Goal: Transaction & Acquisition: Purchase product/service

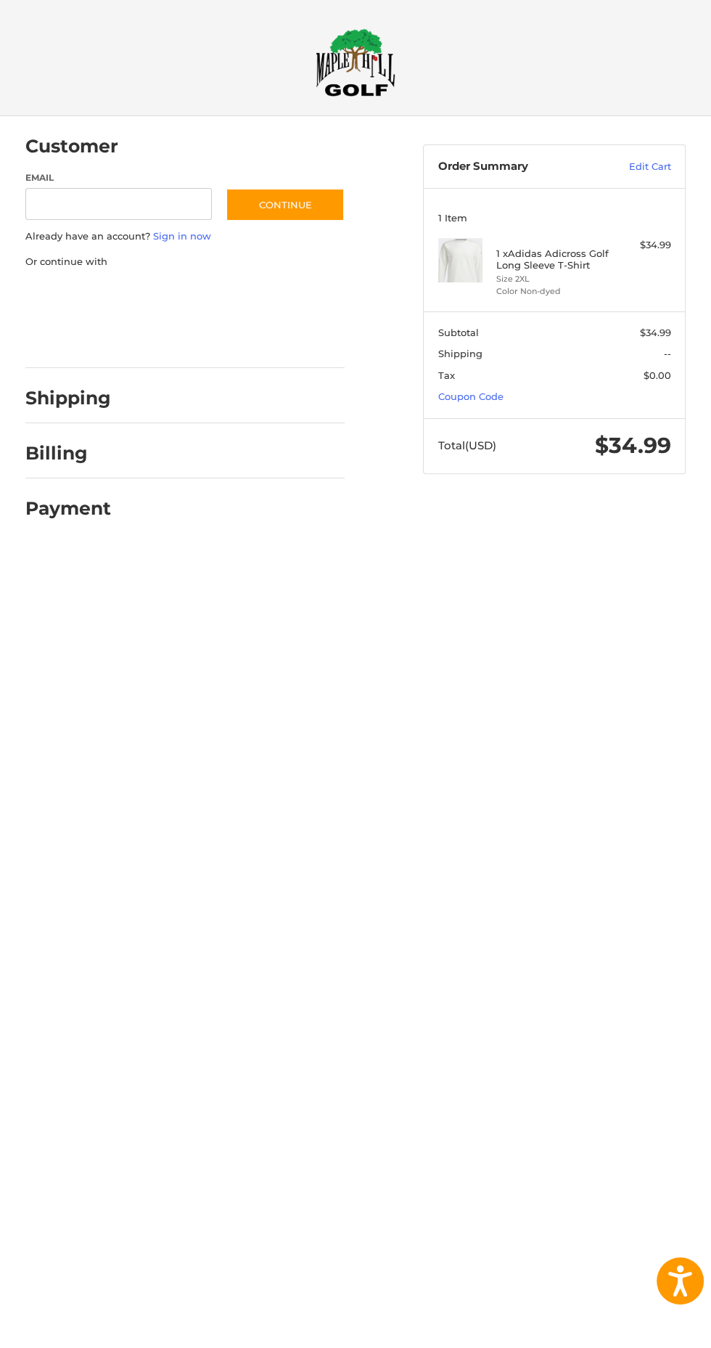
click at [142, 177] on label "Email" at bounding box center [118, 177] width 187 height 13
click at [142, 188] on input "Email" at bounding box center [118, 204] width 187 height 33
type input "**********"
click at [305, 194] on button "Continue" at bounding box center [285, 204] width 119 height 33
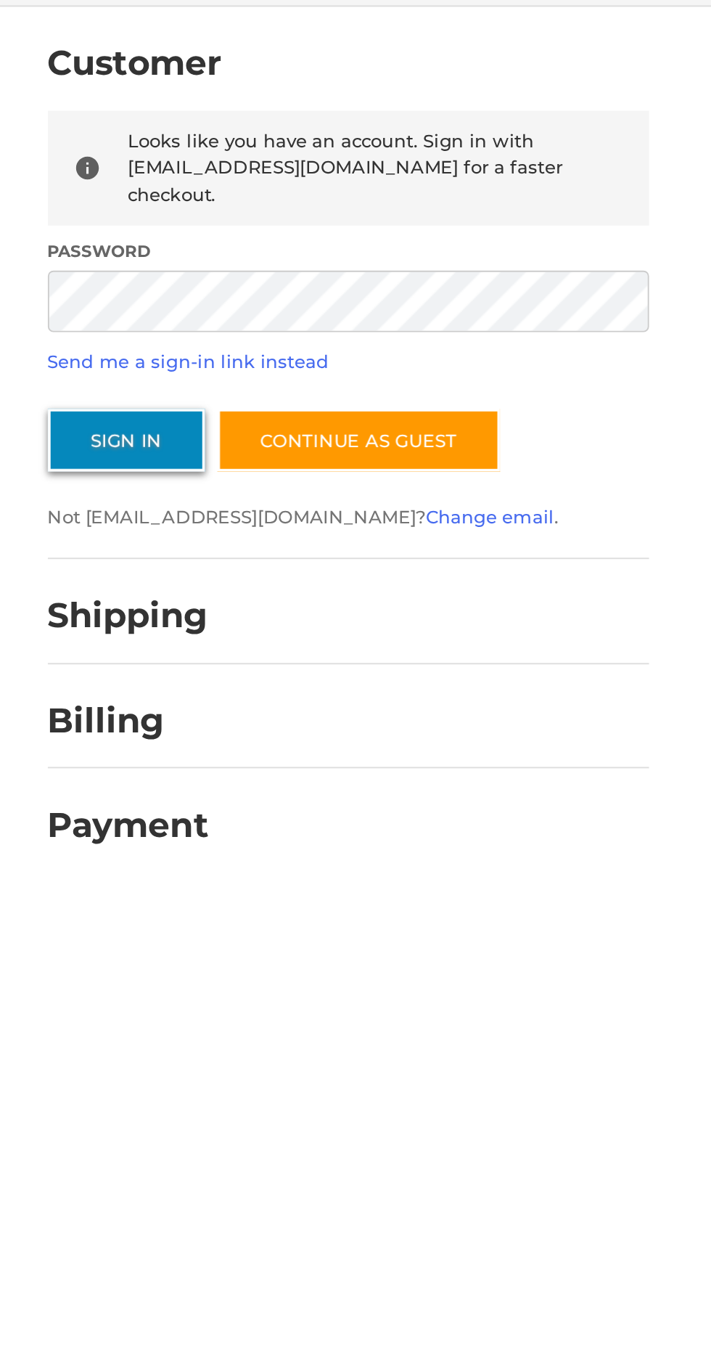
click at [67, 340] on button "Sign In" at bounding box center [66, 345] width 83 height 33
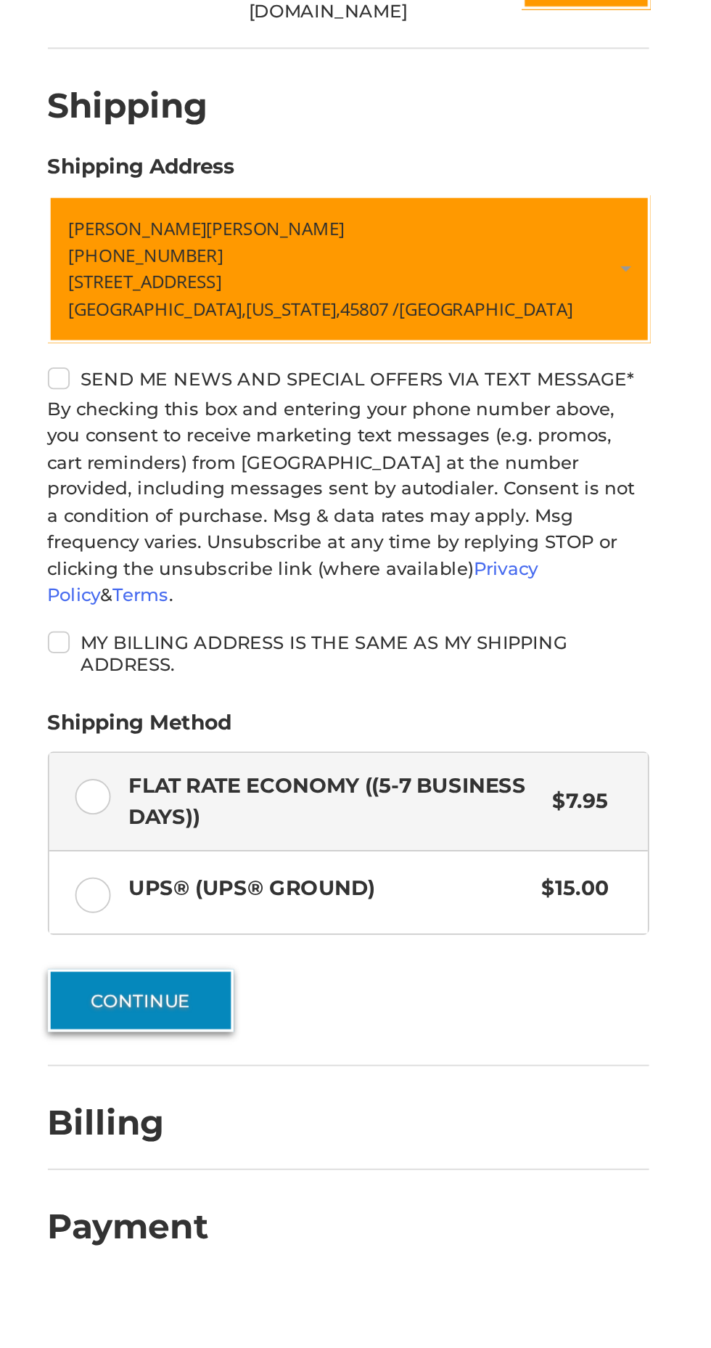
click at [81, 671] on button "Continue" at bounding box center [74, 687] width 99 height 33
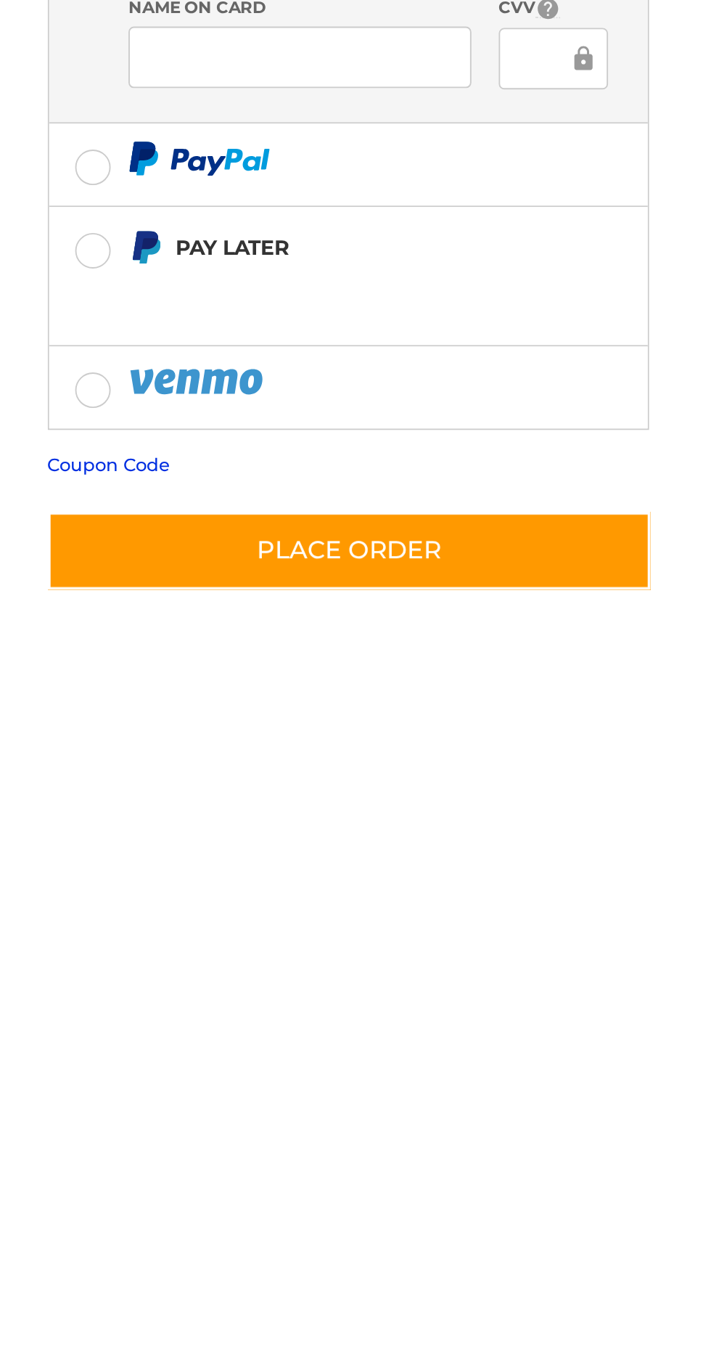
click at [55, 929] on link "Coupon Code" at bounding box center [57, 935] width 65 height 12
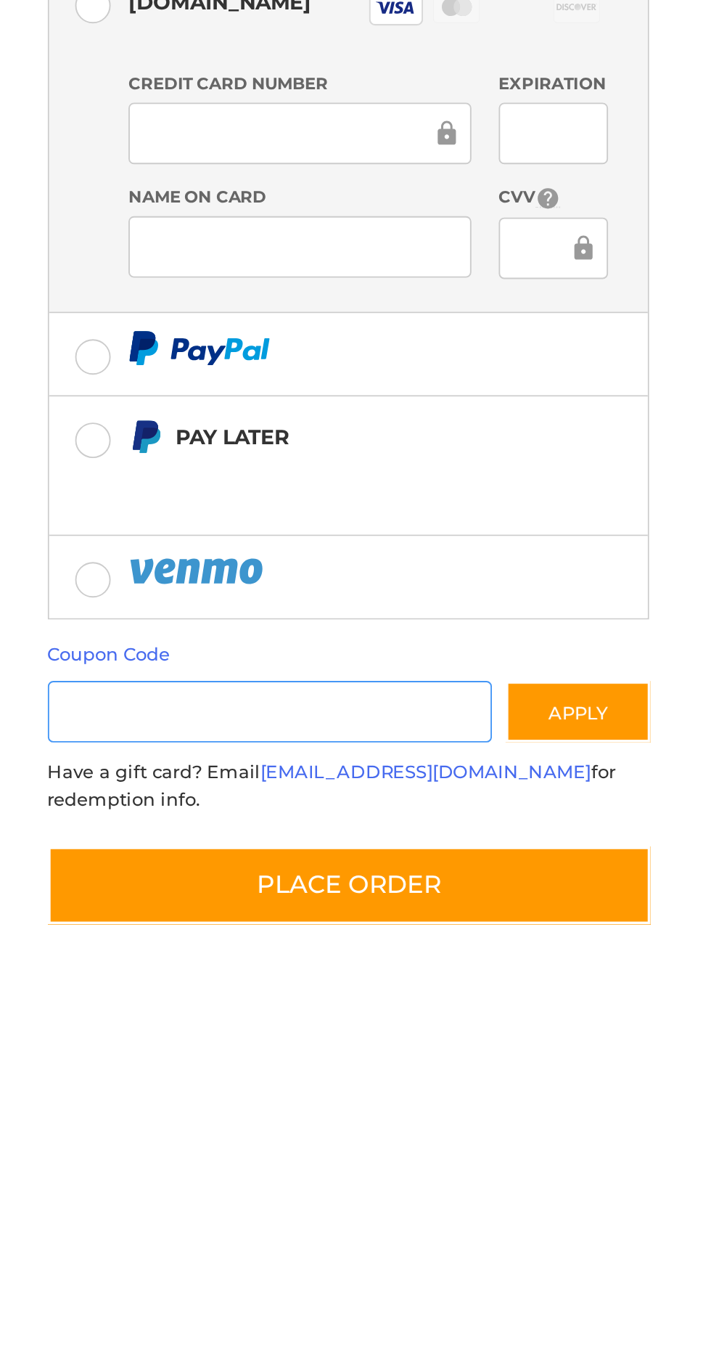
click at [187, 949] on input "Gift Certificate or Coupon Code" at bounding box center [143, 965] width 237 height 33
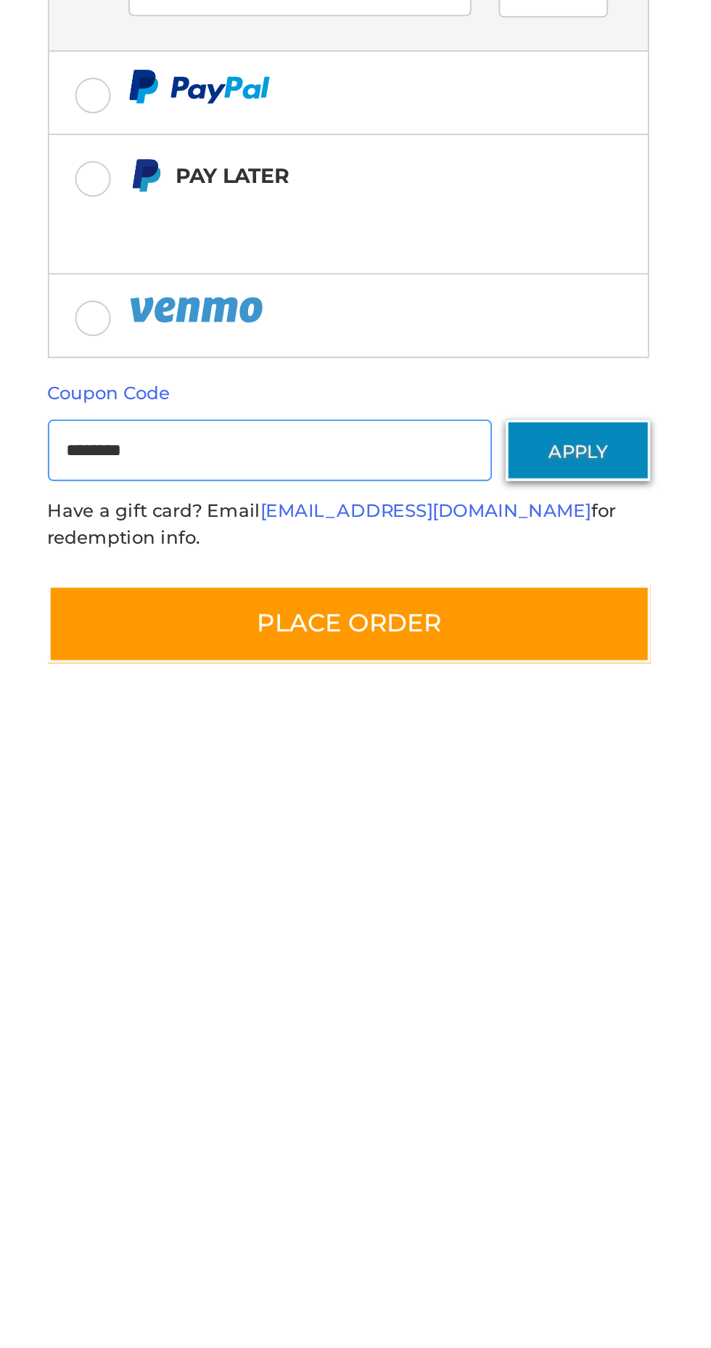
type input "********"
click at [316, 949] on button "Apply" at bounding box center [307, 965] width 77 height 33
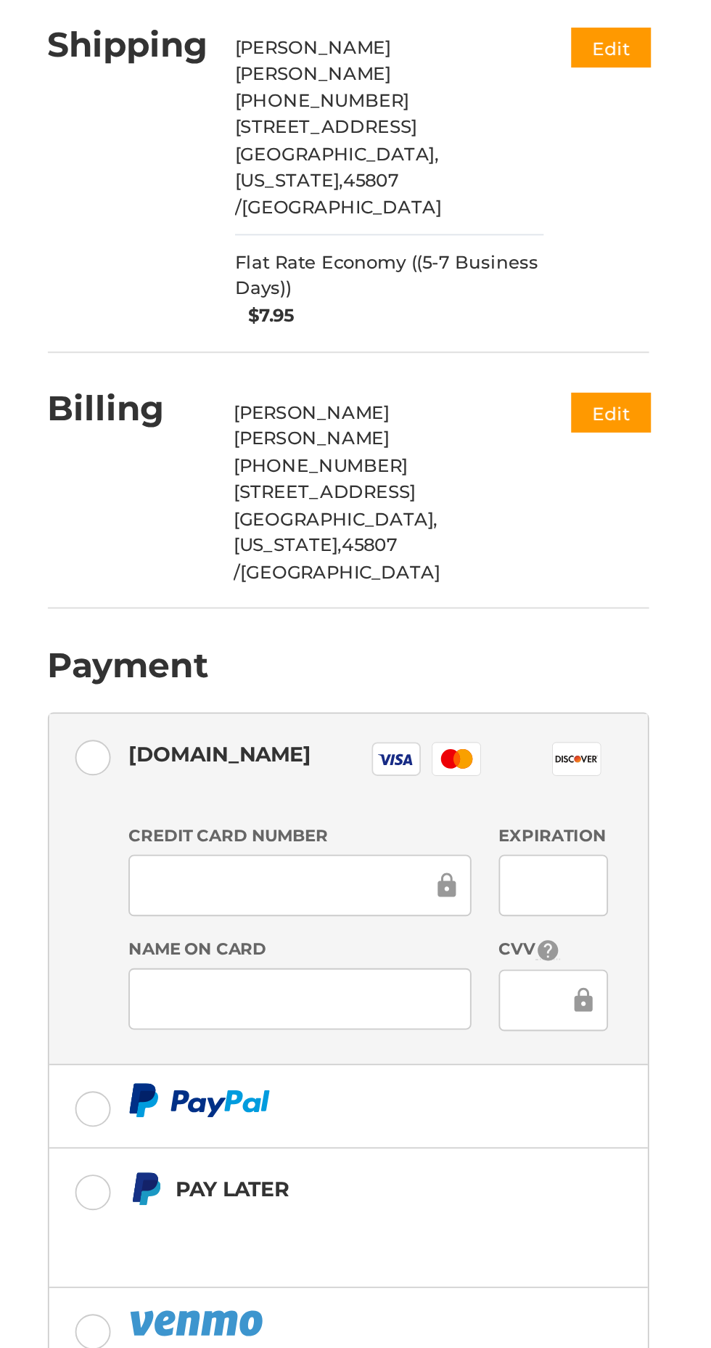
click at [157, 642] on div at bounding box center [159, 658] width 182 height 33
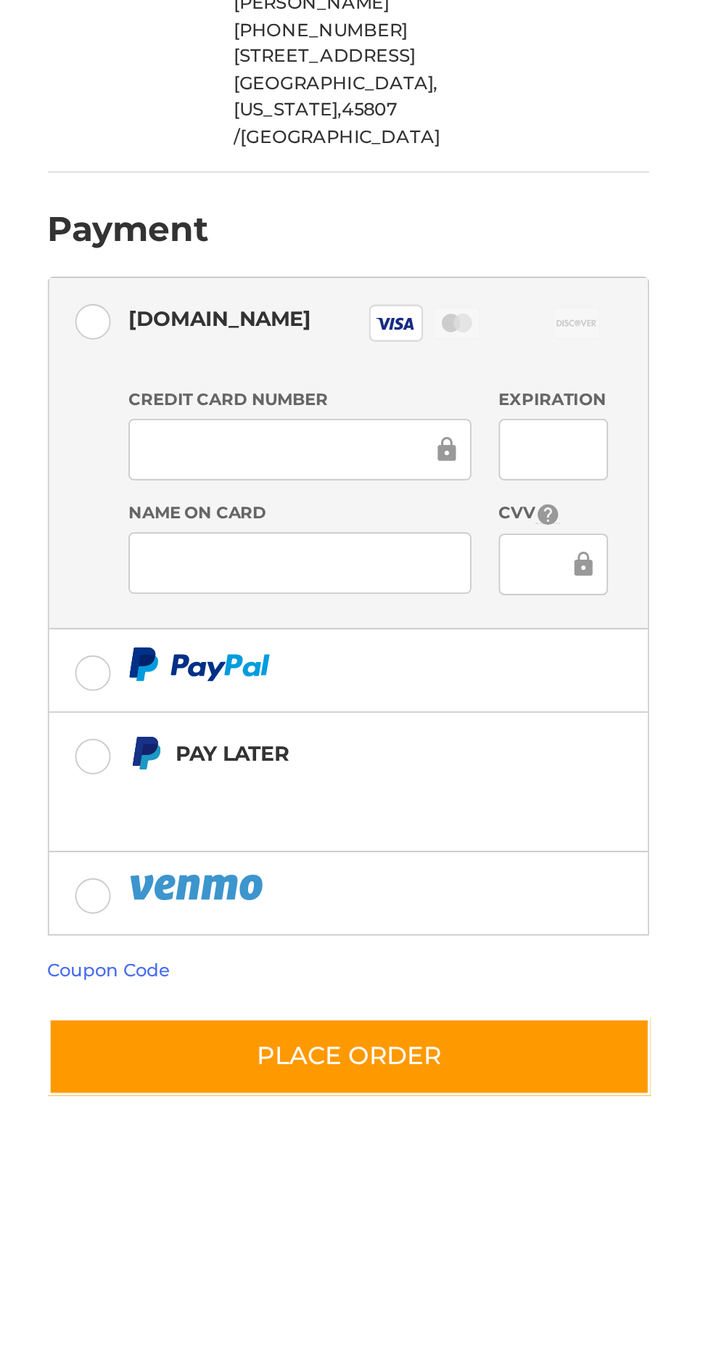
click at [291, 703] on div at bounding box center [294, 719] width 59 height 33
click at [354, 634] on ol "Customer [EMAIL_ADDRESS][DOMAIN_NAME] Sign Out Shipping [PERSON_NAME] +1 419889…" at bounding box center [213, 558] width 377 height 885
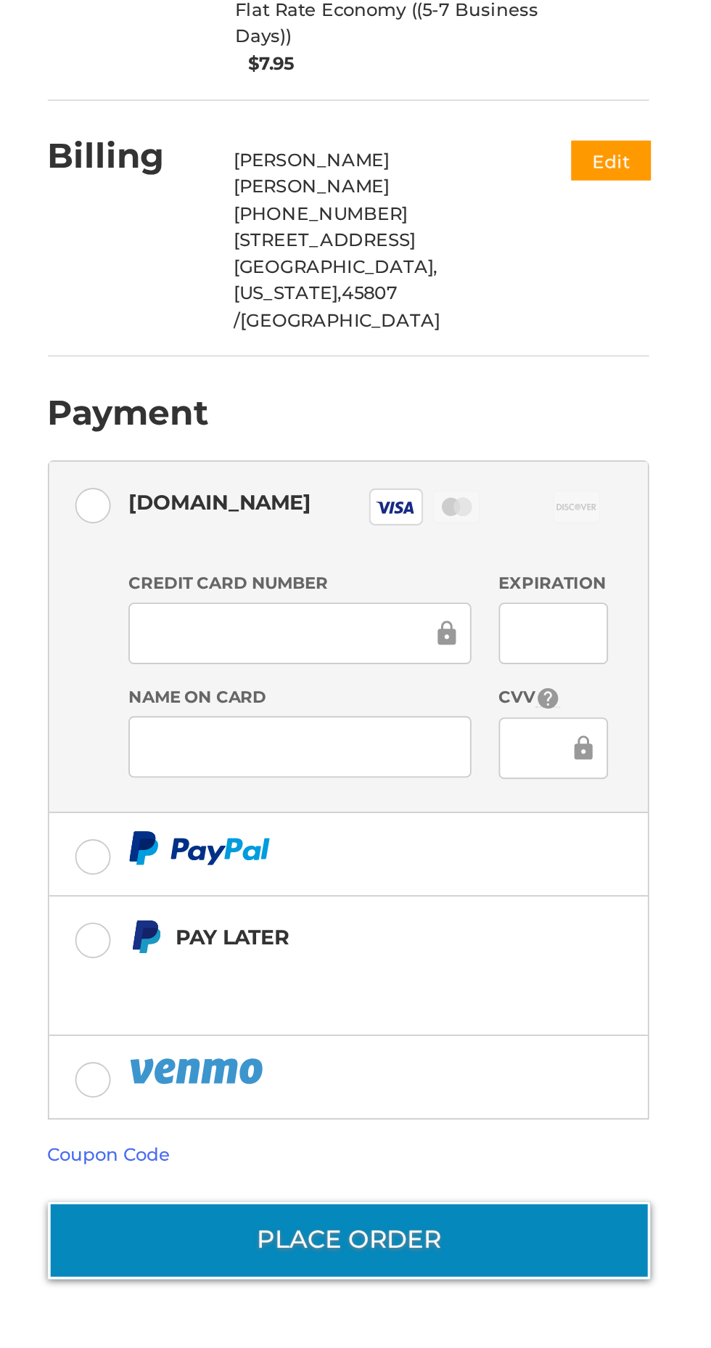
click at [219, 960] on button "Place Order" at bounding box center [185, 980] width 320 height 41
